Goal: Task Accomplishment & Management: Manage account settings

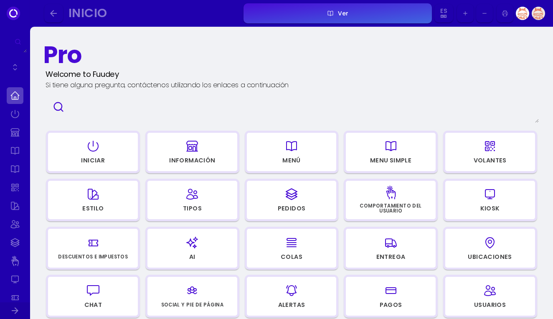
click at [293, 211] on div "Pedidos" at bounding box center [292, 209] width 28 height 6
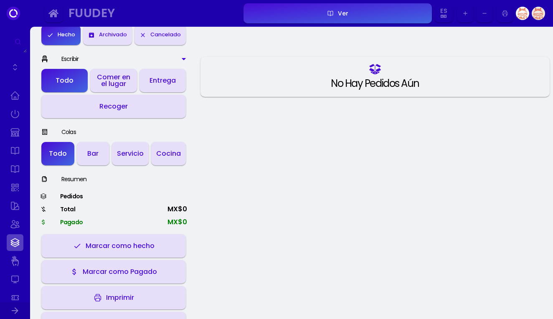
scroll to position [120, 0]
click at [160, 81] on div "Entrega" at bounding box center [163, 80] width 26 height 7
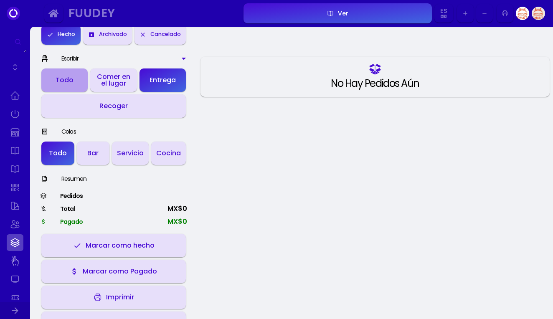
click at [84, 84] on button "Todo" at bounding box center [64, 80] width 46 height 23
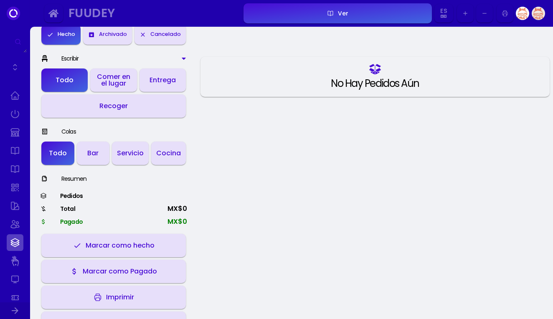
click at [184, 57] on icon at bounding box center [184, 58] width 7 height 7
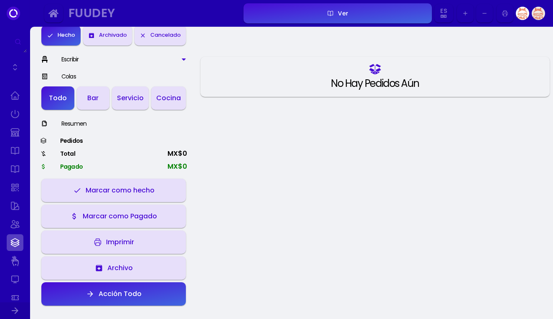
scroll to position [118, 0]
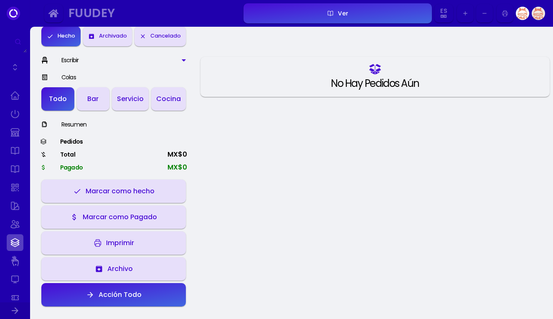
click at [186, 64] on div "Escribir" at bounding box center [113, 60] width 147 height 9
click at [181, 58] on icon at bounding box center [184, 60] width 7 height 7
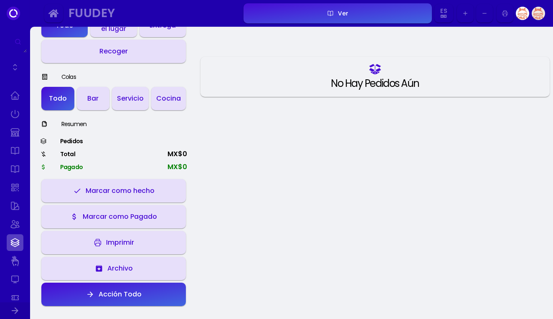
scroll to position [174, 0]
click at [16, 94] on link at bounding box center [15, 95] width 17 height 17
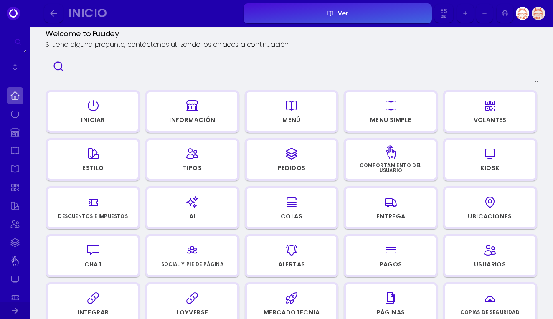
scroll to position [46, 0]
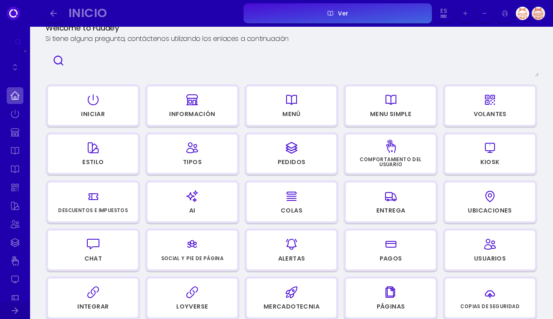
click at [418, 155] on div "button" at bounding box center [391, 146] width 82 height 20
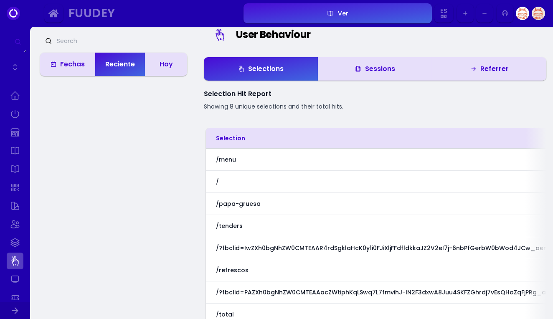
scroll to position [2, 0]
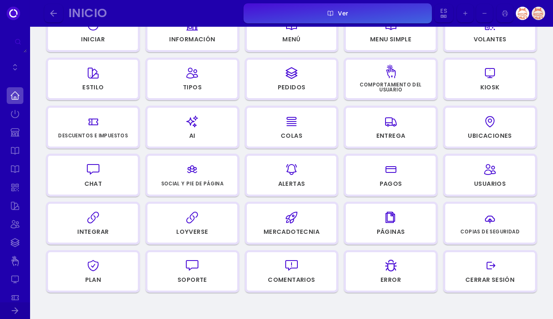
scroll to position [122, 0]
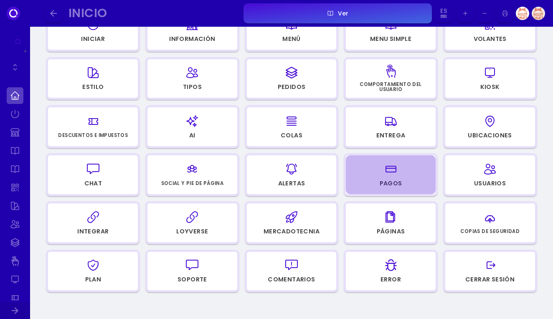
click at [387, 181] on div "Pagos" at bounding box center [391, 184] width 23 height 6
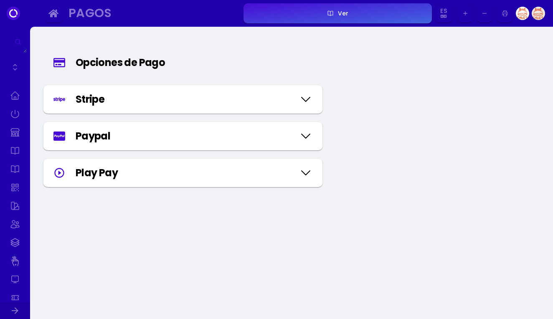
click at [304, 102] on icon at bounding box center [305, 100] width 13 height 42
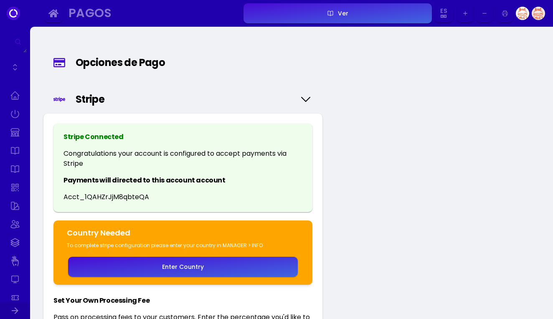
click at [300, 98] on icon at bounding box center [305, 100] width 13 height 42
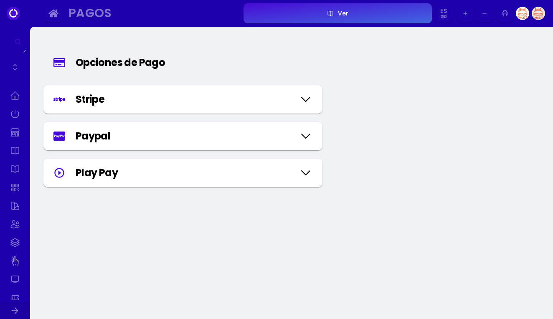
click at [47, 15] on button "button" at bounding box center [53, 13] width 19 height 19
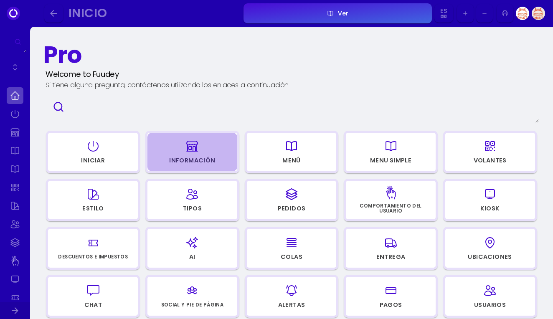
click at [207, 158] on div "Información" at bounding box center [192, 161] width 46 height 6
select select "MXN"
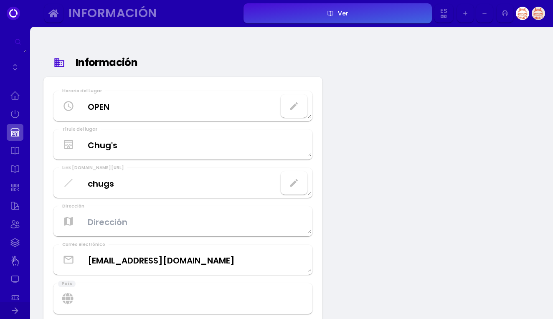
click at [297, 107] on icon "button" at bounding box center [294, 106] width 10 height 10
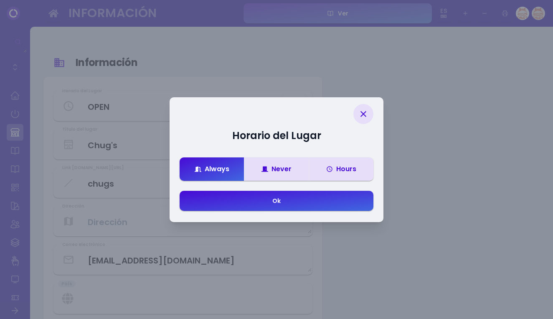
click at [356, 173] on div "Hours" at bounding box center [341, 169] width 30 height 7
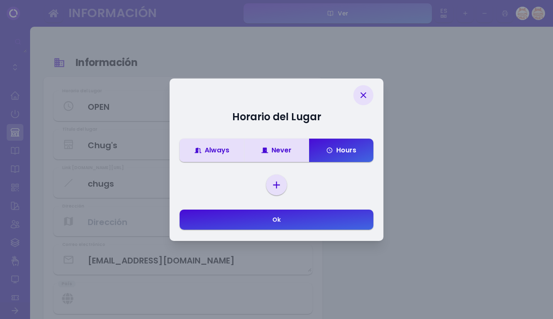
select select "[DATE]"
select select
select select "00"
select select "23"
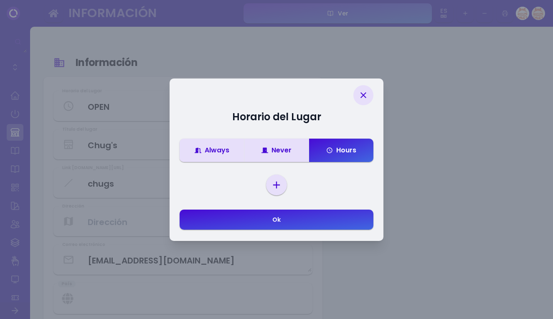
select select "59"
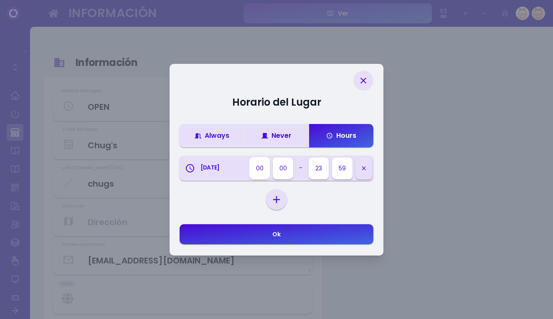
select select "15"
select select "22"
select select "00"
select select "[DATE]"
select select
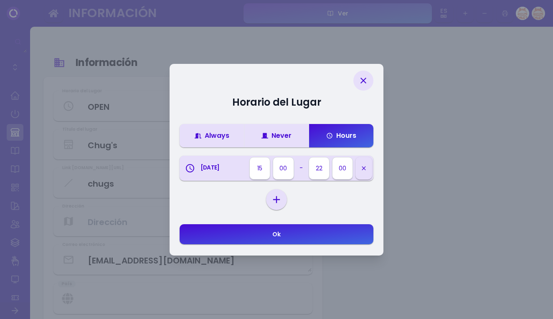
select select "00"
select select "23"
select select "59"
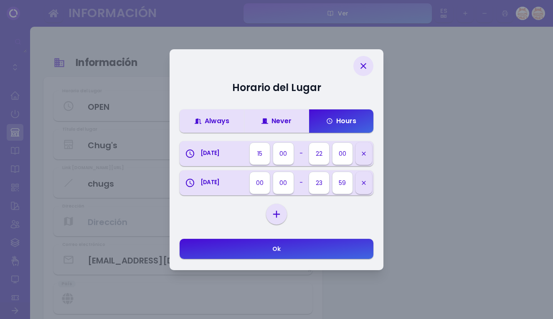
click at [369, 183] on button "button" at bounding box center [364, 183] width 17 height 23
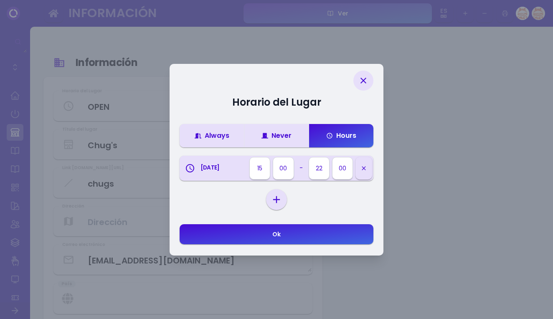
select select "[DATE]"
select select
select select "00"
select select "23"
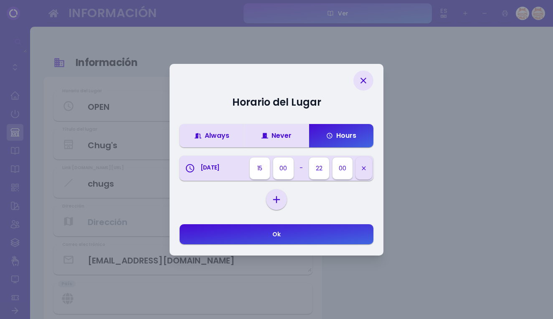
select select "59"
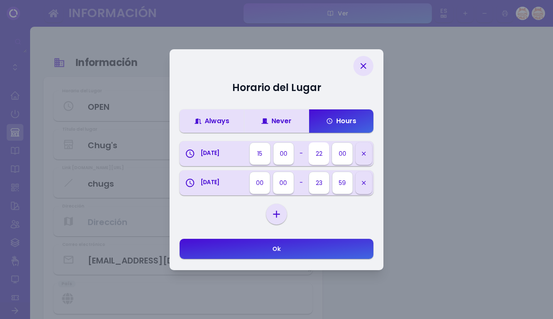
select select "20"
select select "15"
select select "22"
select select "00"
select select "[DATE]"
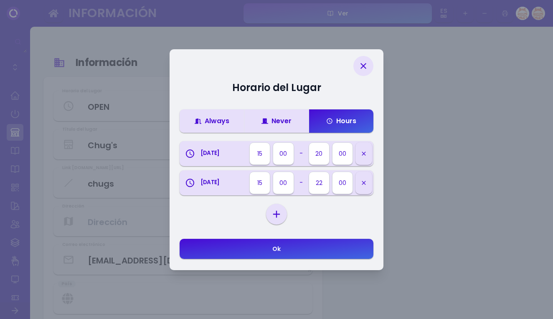
select select
select select "00"
select select "23"
select select "59"
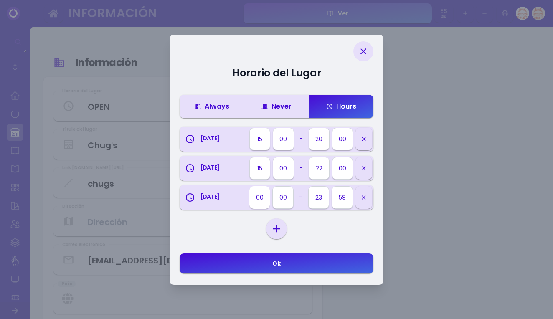
select select "15"
select select "22"
select select "00"
select select "[DATE]"
select select
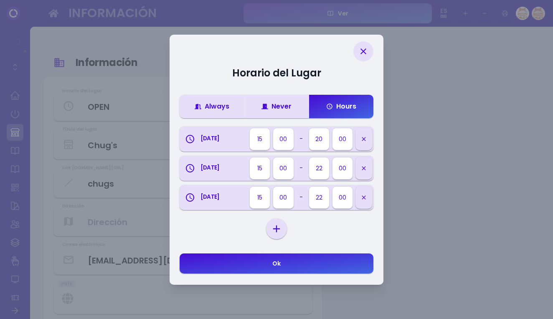
select select "00"
select select "23"
select select "59"
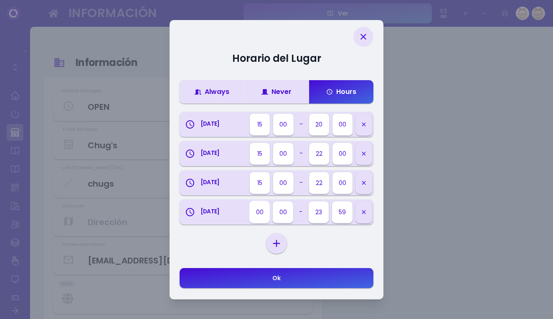
select select "15"
select select "22"
select select "00"
select select "[DATE]"
select select
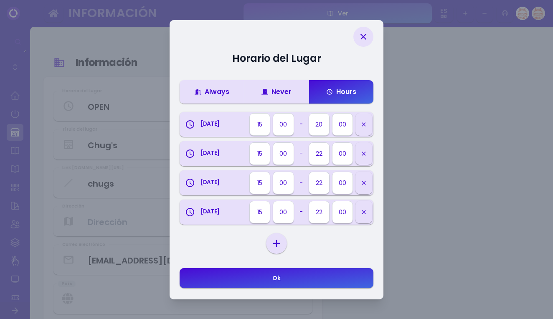
select select "00"
select select "23"
select select "59"
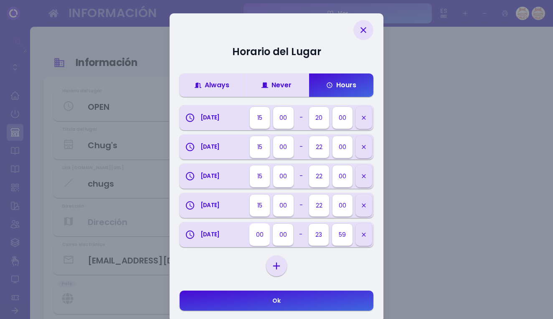
select select "15"
select select "22"
select select "00"
click at [276, 259] on div "[DATE] [DATE] [DATE] [DATE] [DATE] [DATE] [DATE]" at bounding box center [276, 266] width 21 height 21
select select "[DATE]"
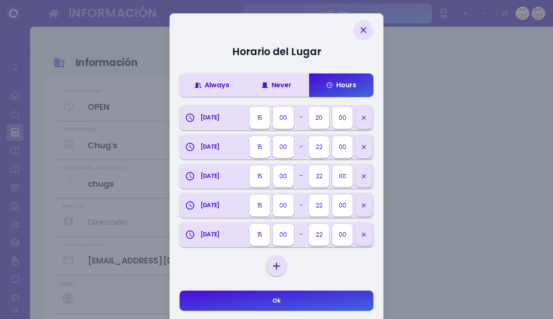
select select
select select "00"
select select "23"
select select "59"
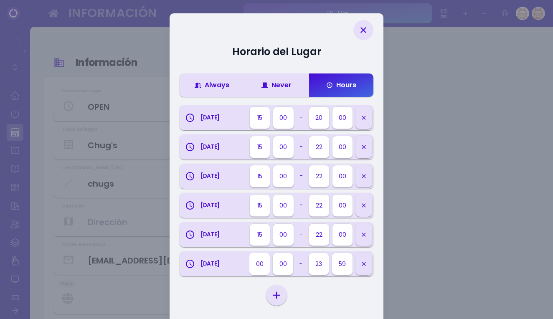
select select "15"
select select "22"
select select "00"
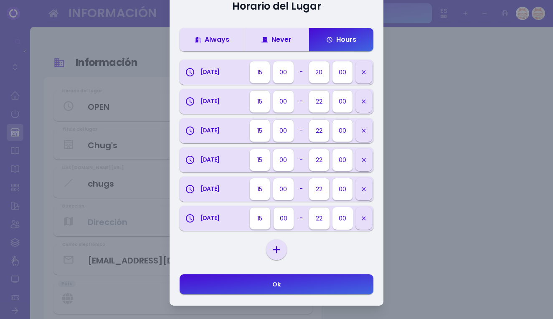
scroll to position [46, 0]
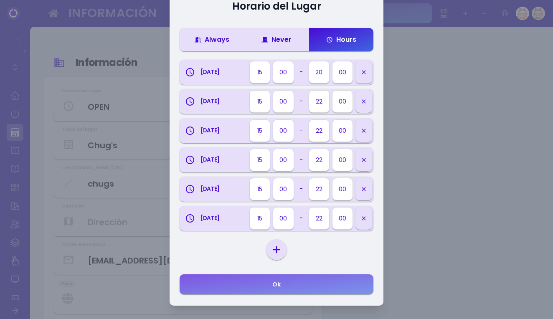
click at [305, 290] on button "Ok" at bounding box center [277, 285] width 194 height 20
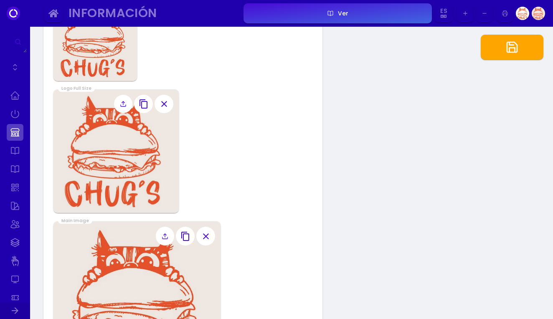
scroll to position [634, 0]
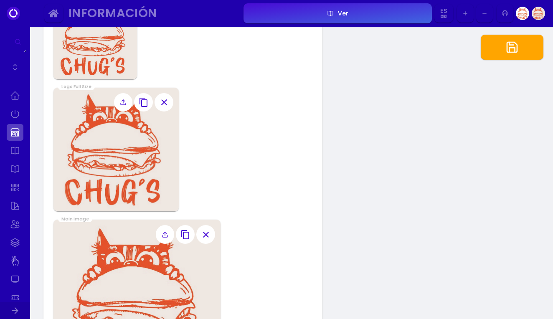
click at [518, 56] on button "button" at bounding box center [512, 47] width 63 height 25
click at [126, 101] on icon at bounding box center [123, 102] width 7 height 7
click at [0, 0] on input "file" at bounding box center [0, 0] width 0 height 0
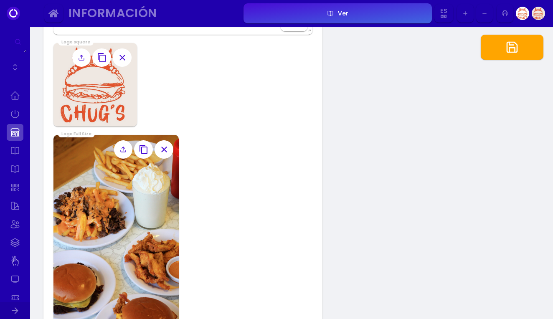
scroll to position [594, 0]
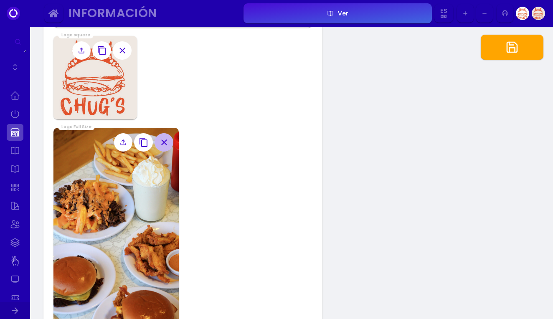
click at [160, 145] on icon "button" at bounding box center [164, 143] width 10 height 10
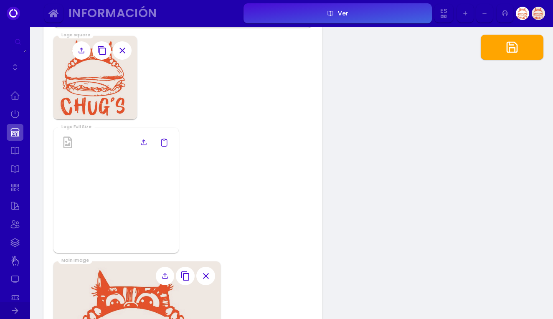
click at [143, 144] on icon at bounding box center [143, 142] width 7 height 7
click at [0, 0] on input "file" at bounding box center [0, 0] width 0 height 0
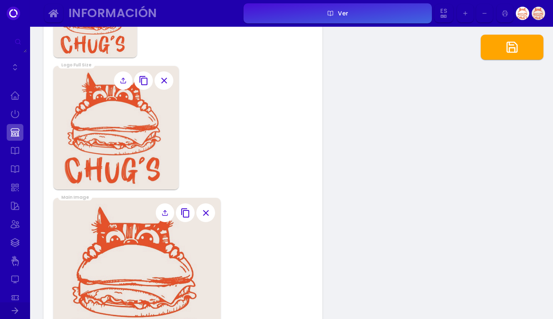
scroll to position [665, 0]
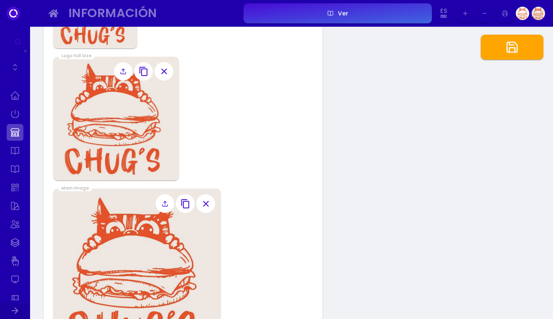
click at [166, 205] on icon at bounding box center [165, 204] width 7 height 7
click at [0, 0] on input "file" at bounding box center [0, 0] width 0 height 0
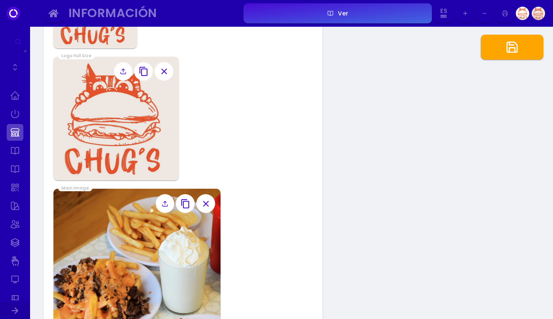
click at [505, 51] on button "button" at bounding box center [512, 47] width 63 height 25
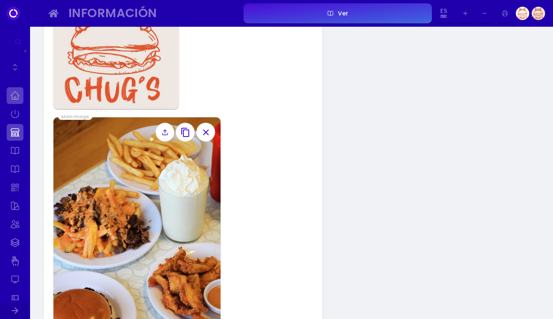
click at [12, 96] on link at bounding box center [15, 95] width 17 height 17
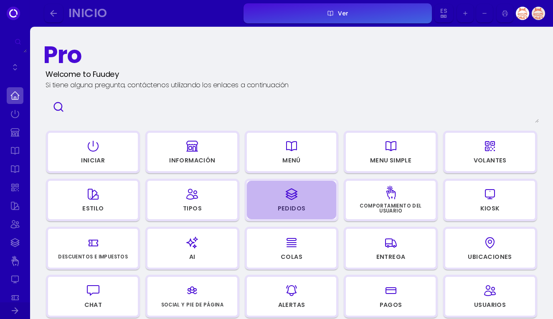
click at [292, 215] on div "Pedidos" at bounding box center [291, 209] width 89 height 11
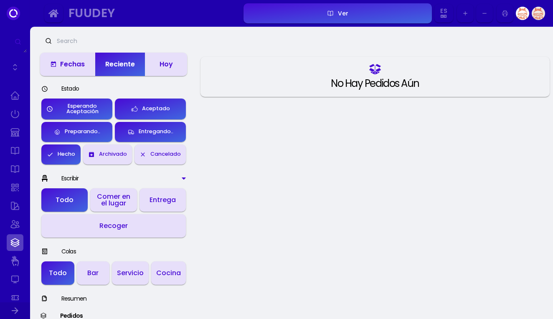
click at [173, 74] on button "Hoy" at bounding box center [166, 64] width 42 height 23
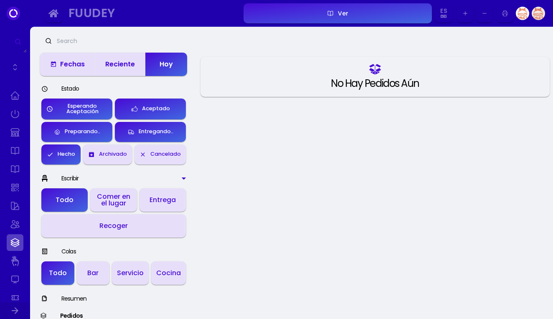
click at [138, 67] on button "Reciente" at bounding box center [120, 64] width 50 height 23
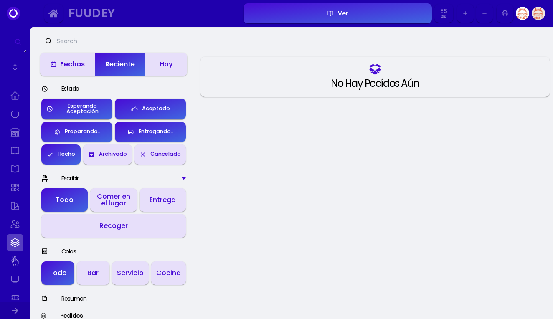
click at [83, 59] on button "Fechas" at bounding box center [67, 64] width 55 height 23
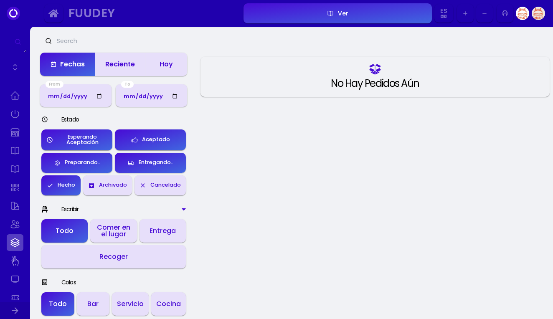
click at [122, 66] on div "Reciente" at bounding box center [120, 64] width 30 height 7
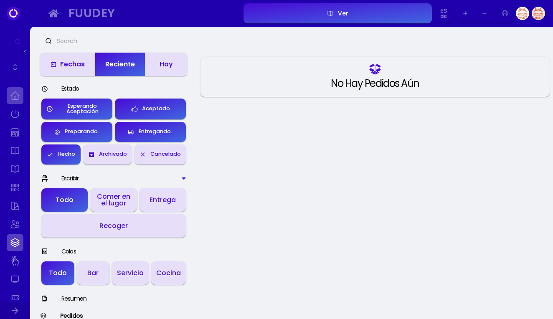
click at [10, 94] on link at bounding box center [15, 95] width 17 height 17
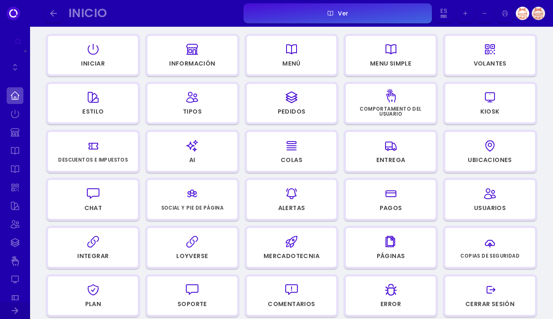
scroll to position [99, 0]
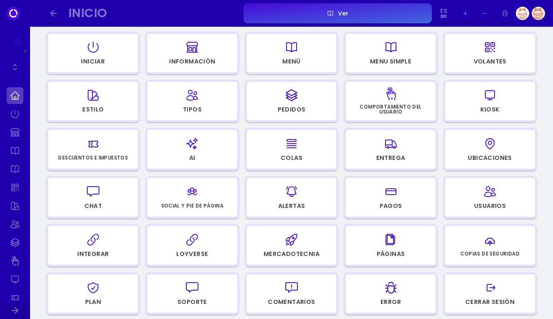
click at [403, 199] on div "button" at bounding box center [391, 192] width 82 height 20
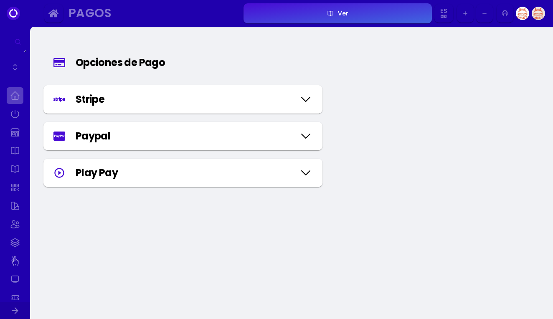
click at [15, 101] on link at bounding box center [15, 95] width 17 height 17
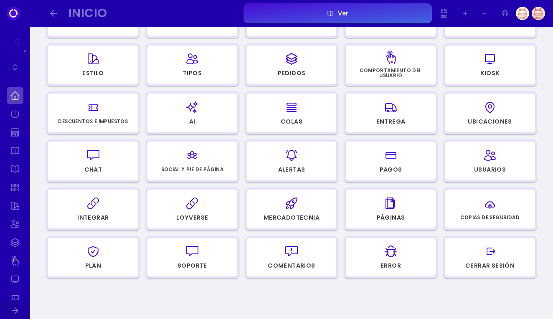
scroll to position [136, 0]
click at [201, 250] on div "button" at bounding box center [192, 251] width 82 height 20
click at [225, 14] on icon "button" at bounding box center [224, 13] width 7 height 7
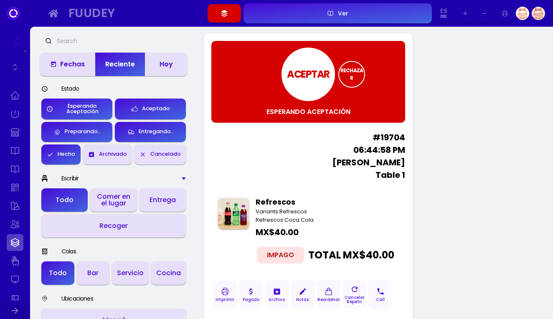
click at [57, 11] on icon "button" at bounding box center [53, 13] width 10 height 10
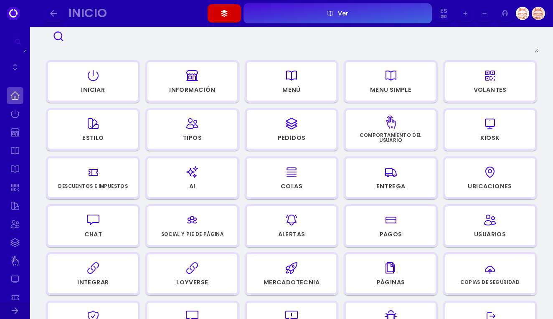
scroll to position [71, 0]
click at [187, 270] on icon "button" at bounding box center [192, 267] width 11 height 11
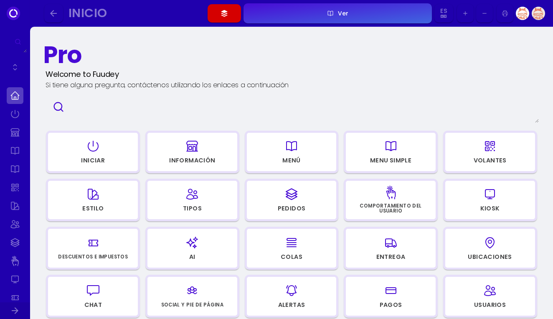
select select "cf1eb4c5-73ce-4357-b660-032efc1e7d35"
select select "487ae158-0d34-4f4e-a172-fd29823e8d06"
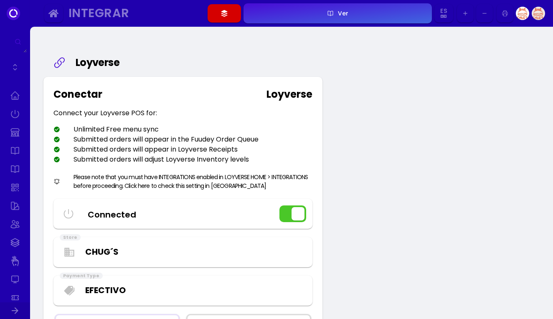
scroll to position [71, 0]
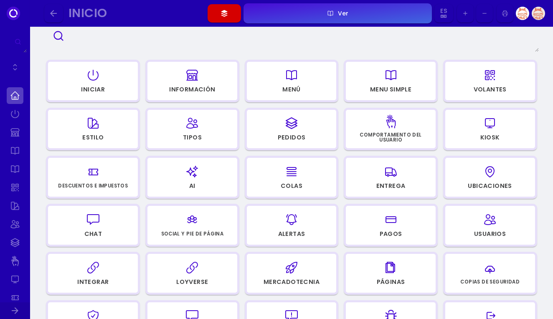
click at [224, 12] on icon "button" at bounding box center [224, 13] width 7 height 7
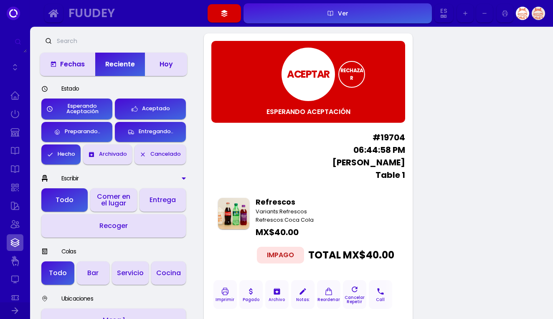
click at [354, 74] on div "RECHAZAR" at bounding box center [351, 74] width 25 height 15
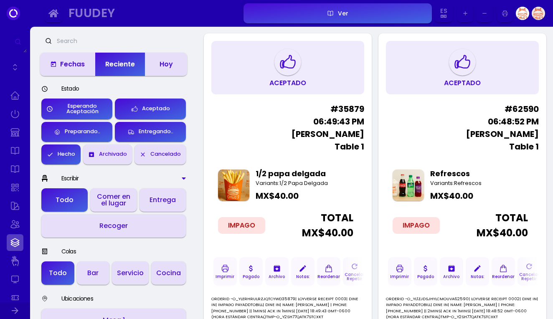
click at [15, 244] on link at bounding box center [15, 242] width 17 height 17
click at [15, 100] on link at bounding box center [15, 95] width 17 height 17
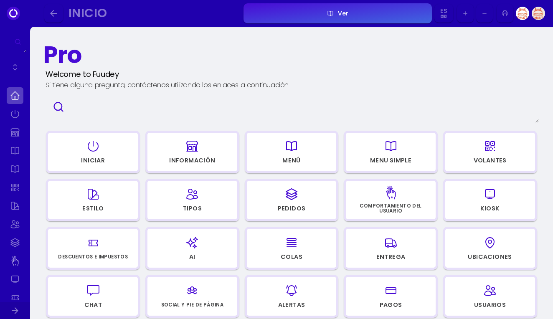
click at [33, 148] on div "Pro Welcome to Fuudey Si tiene alguna pregunta, contáctenos utilizando los enla…" at bounding box center [291, 275] width 523 height 497
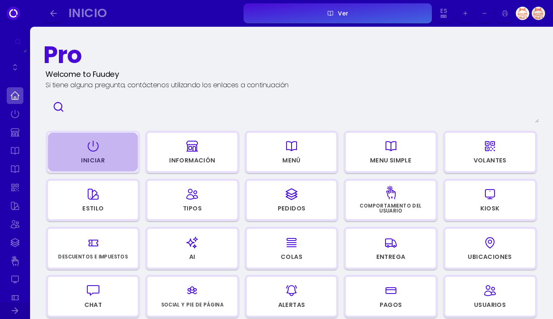
click at [76, 148] on div "button" at bounding box center [93, 146] width 82 height 20
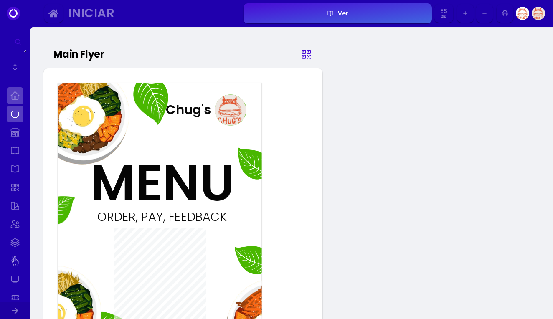
click at [19, 99] on link at bounding box center [15, 95] width 17 height 17
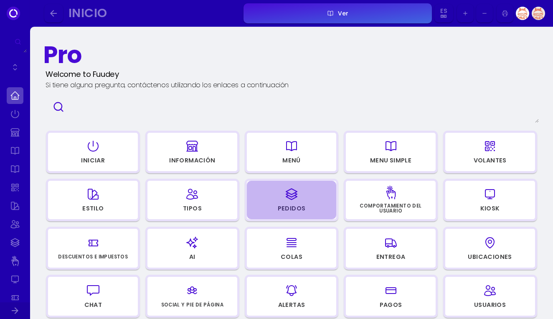
click at [302, 203] on div "button" at bounding box center [292, 194] width 82 height 20
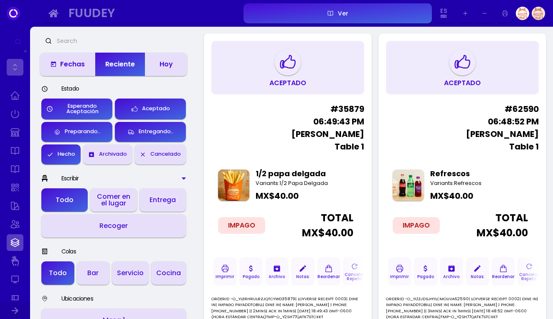
click at [18, 64] on link at bounding box center [15, 67] width 17 height 17
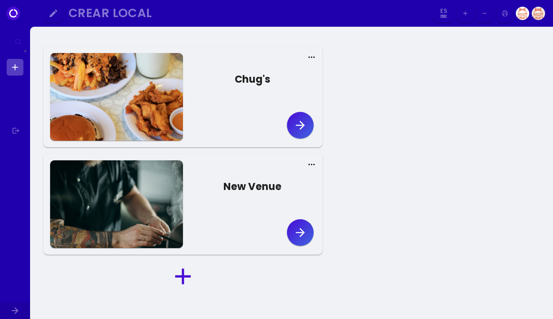
click at [15, 66] on link at bounding box center [15, 67] width 17 height 17
click at [9, 14] on icon at bounding box center [13, 13] width 13 height 13
click at [13, 14] on icon at bounding box center [13, 13] width 13 height 13
click at [119, 91] on div at bounding box center [116, 97] width 133 height 88
click at [289, 119] on button "button" at bounding box center [300, 125] width 27 height 27
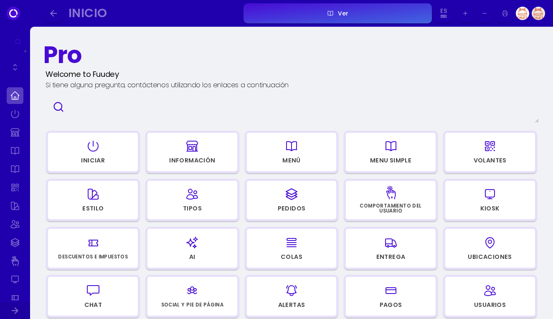
scroll to position [61, 0]
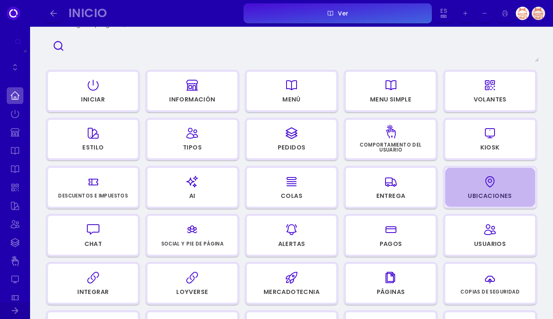
click at [502, 196] on div "Ubicaciones" at bounding box center [490, 196] width 44 height 6
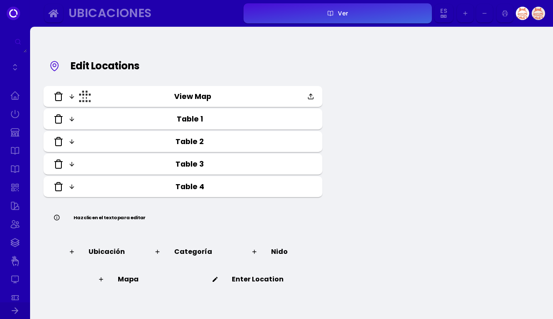
click at [80, 94] on img at bounding box center [85, 96] width 13 height 13
click at [308, 96] on icon at bounding box center [311, 96] width 7 height 7
click at [0, 0] on input "file" at bounding box center [0, 0] width 0 height 0
click at [15, 94] on link at bounding box center [15, 95] width 17 height 17
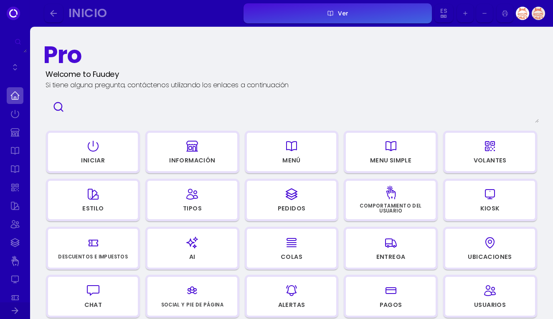
click at [16, 95] on link at bounding box center [15, 95] width 17 height 17
click at [226, 12] on icon "button" at bounding box center [224, 13] width 7 height 7
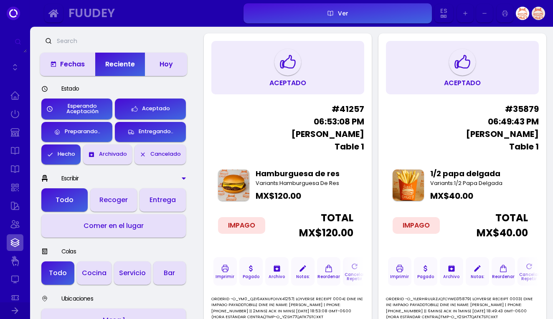
click at [346, 2] on div "Fuudey Ver Es Es Aa Ab Af Am Ar As Ay Az Ba Be Bg Bh Bi Bn Bo Br Ca Co Cs Cy Da…" at bounding box center [269, 13] width 452 height 23
click at [13, 108] on link at bounding box center [15, 114] width 17 height 17
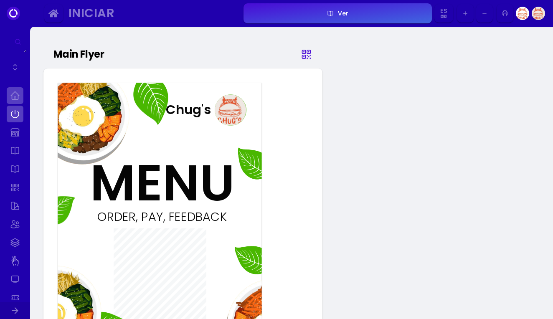
click at [18, 101] on link at bounding box center [15, 95] width 17 height 17
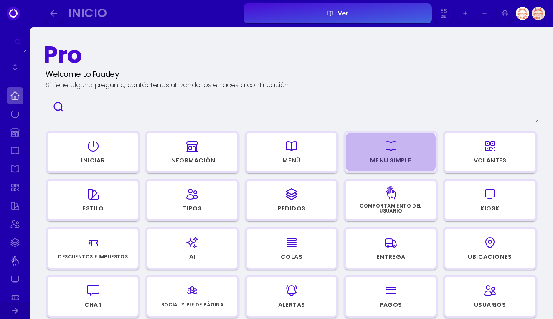
click at [402, 163] on div "Menu Simple" at bounding box center [390, 161] width 41 height 6
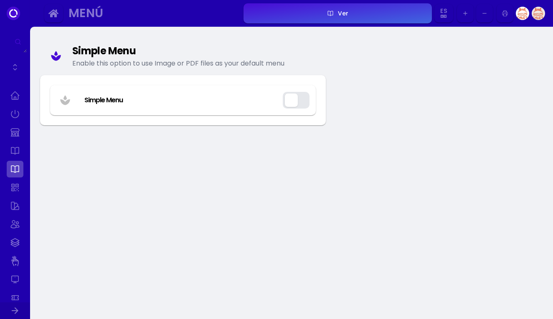
click at [299, 96] on button "button" at bounding box center [296, 100] width 27 height 17
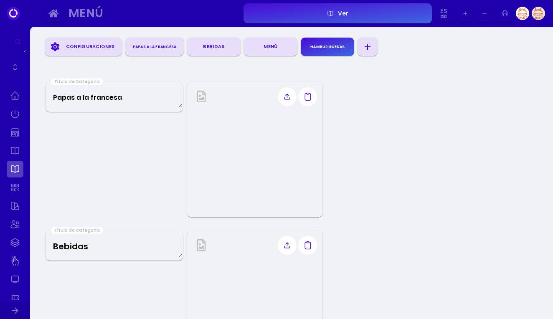
click at [12, 164] on link at bounding box center [15, 169] width 17 height 17
click at [17, 94] on link at bounding box center [15, 95] width 17 height 17
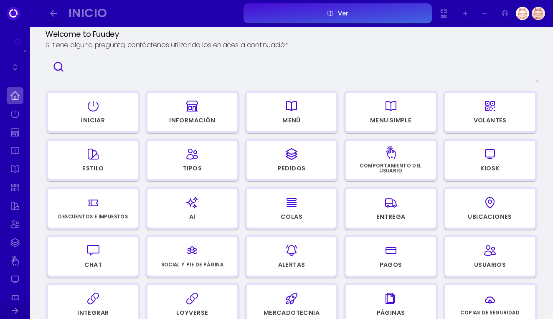
scroll to position [48, 0]
